Goal: Task Accomplishment & Management: Manage account settings

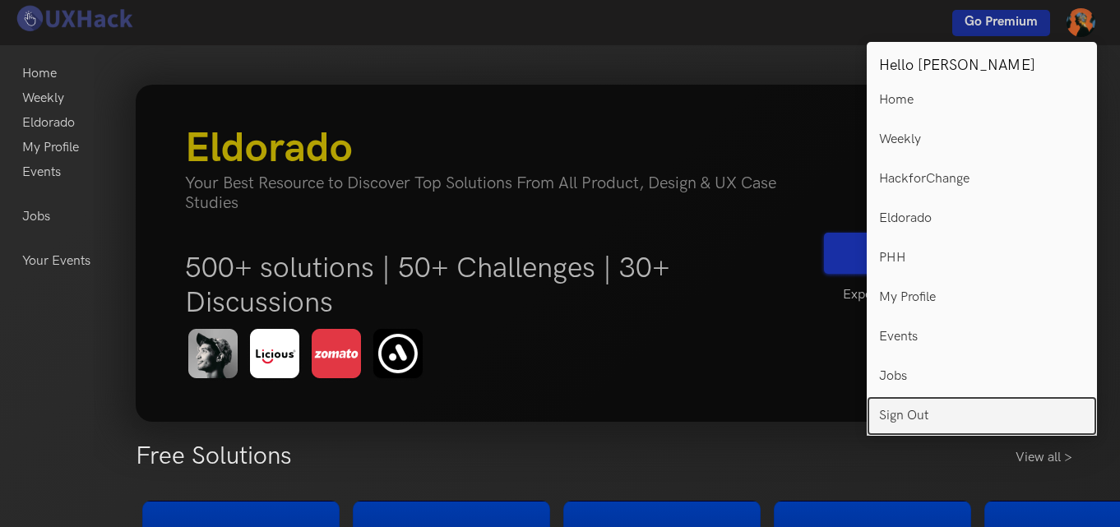
click at [1014, 413] on link "Sign Out" at bounding box center [982, 415] width 230 height 39
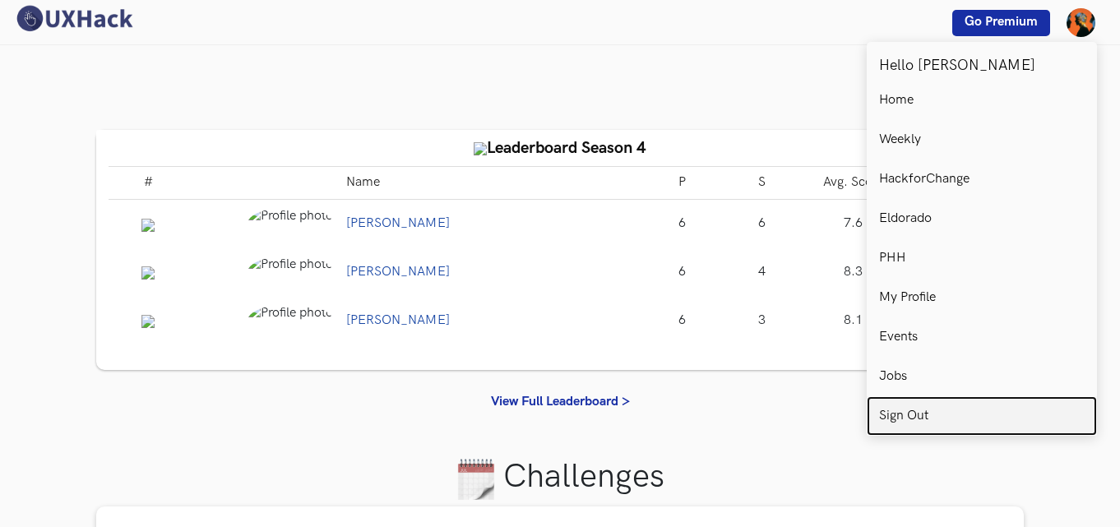
click at [891, 406] on link "Sign Out" at bounding box center [982, 415] width 230 height 39
